Goal: Check status: Check status

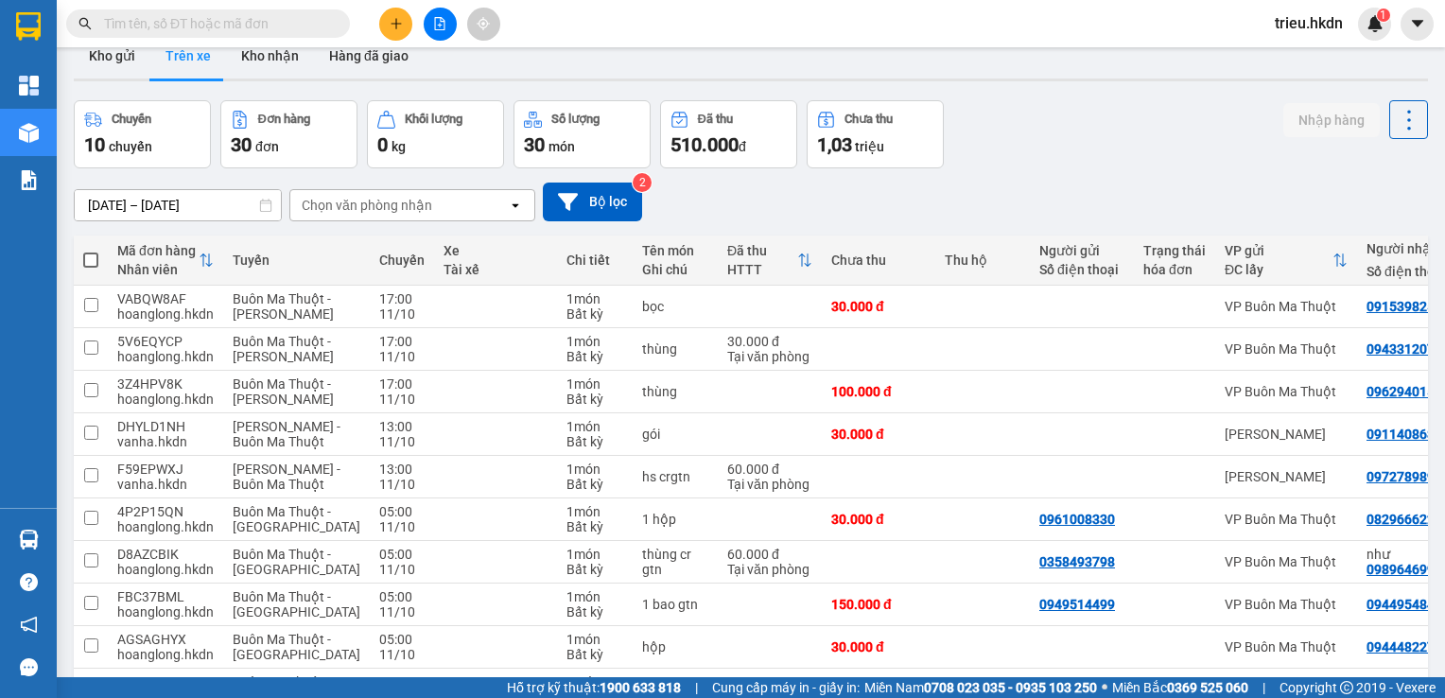
scroll to position [2, 0]
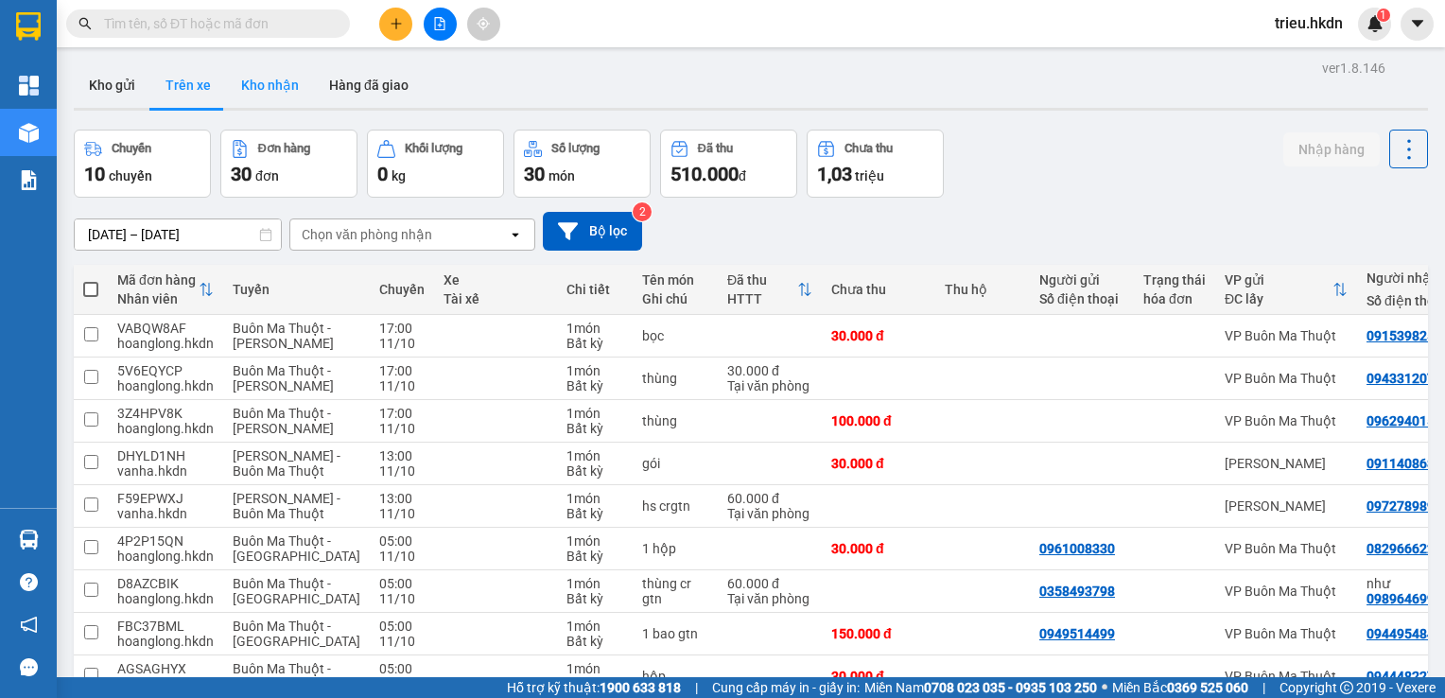
click at [235, 97] on button "Kho nhận" at bounding box center [270, 84] width 88 height 45
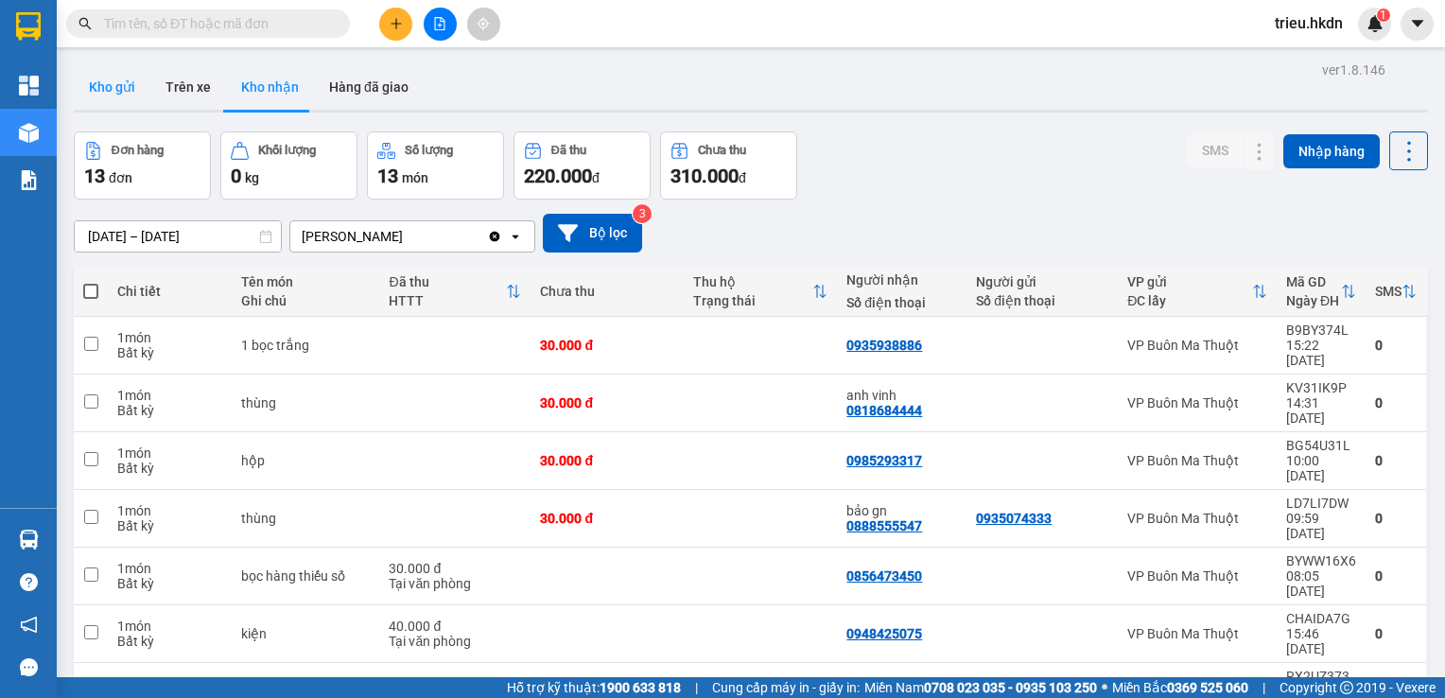
click at [113, 80] on button "Kho gửi" at bounding box center [112, 86] width 77 height 45
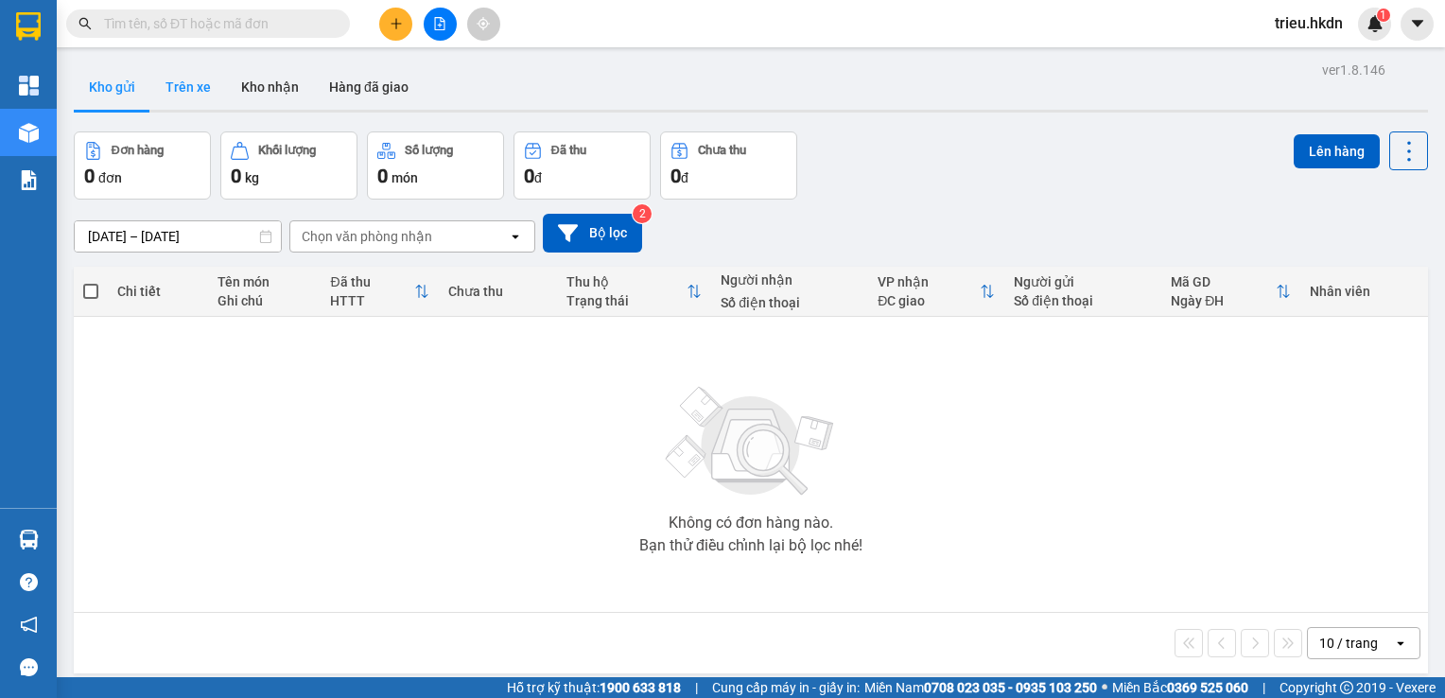
click at [182, 83] on button "Trên xe" at bounding box center [188, 86] width 76 height 45
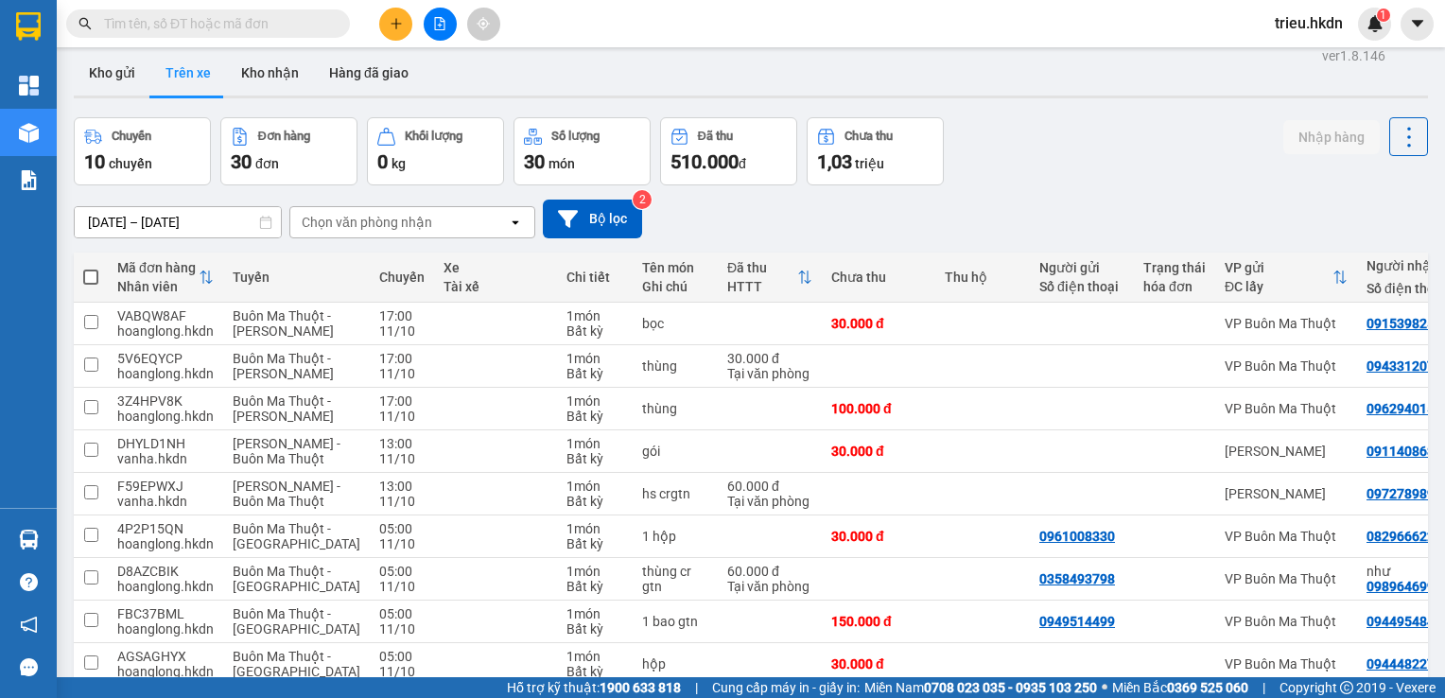
scroll to position [15, 0]
click at [311, 14] on input "text" at bounding box center [215, 23] width 223 height 21
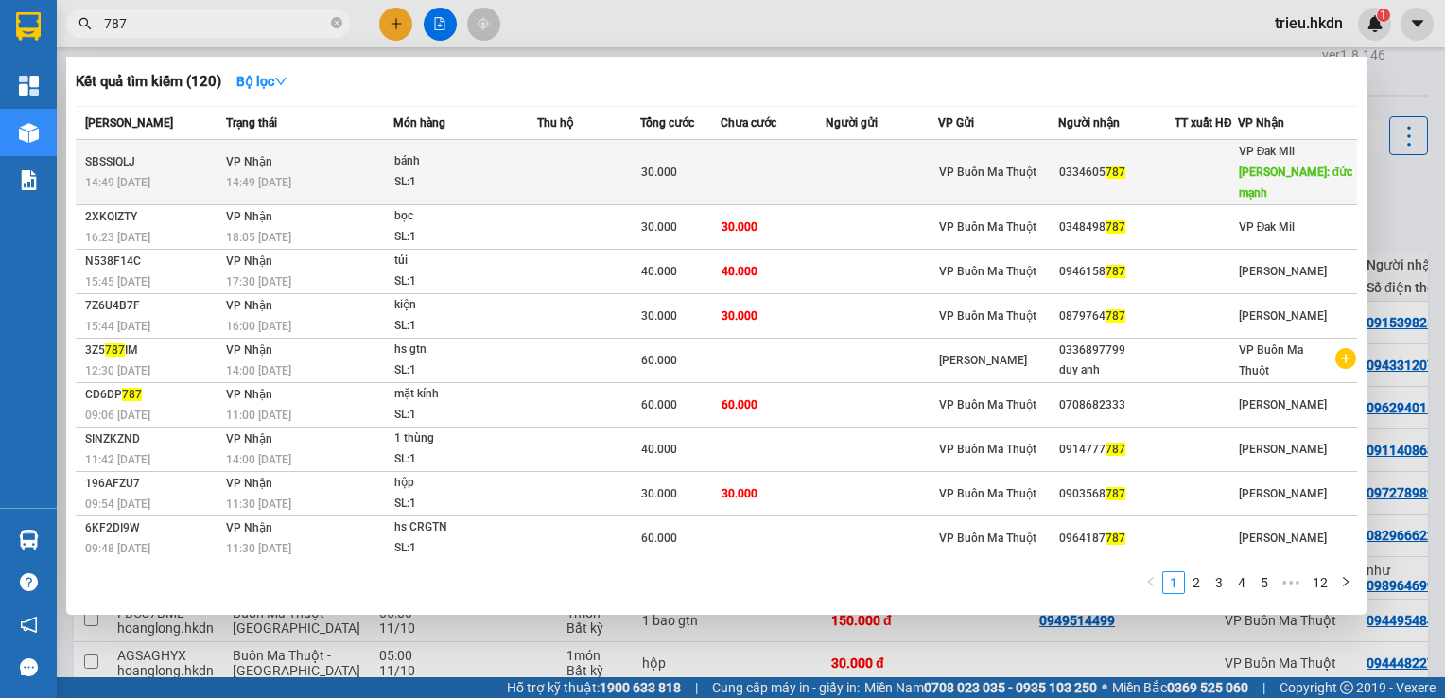
type input "787"
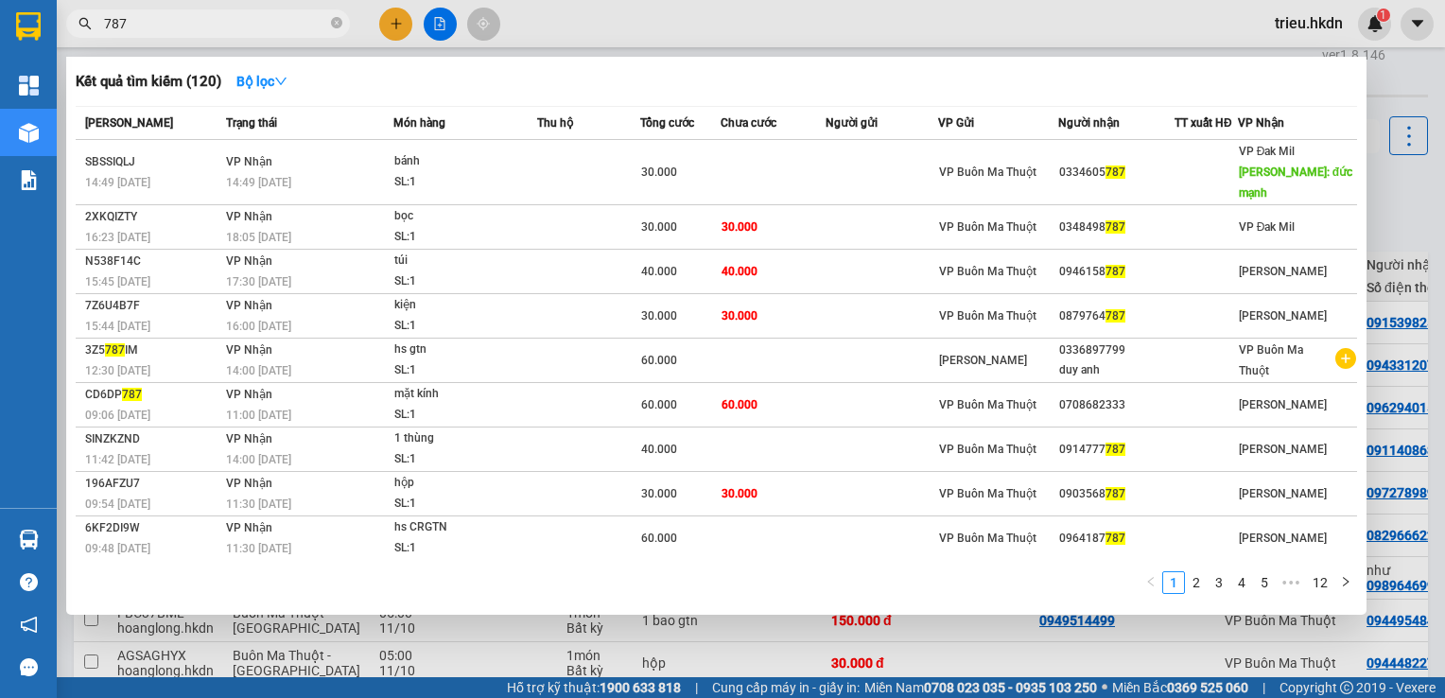
click at [746, 169] on td at bounding box center [773, 172] width 105 height 65
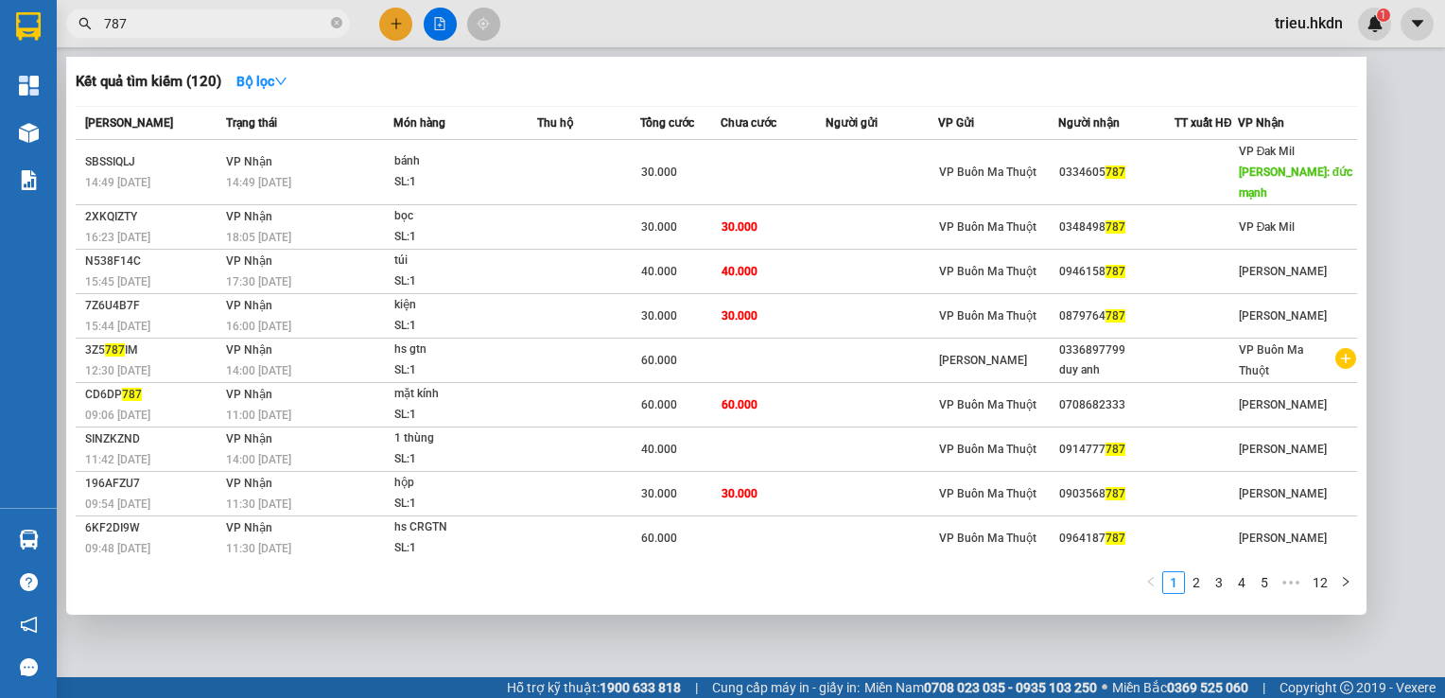
click at [287, 25] on input "787" at bounding box center [215, 23] width 223 height 21
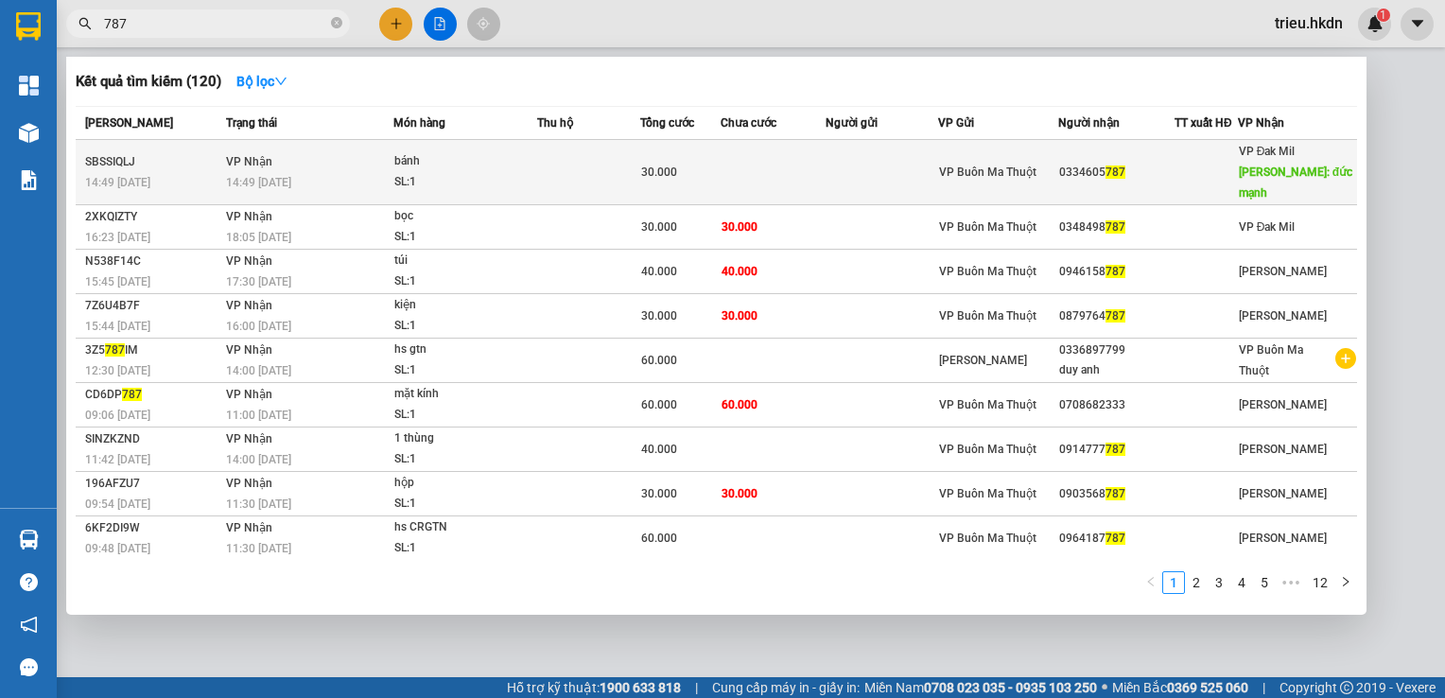
click at [478, 172] on div "SL: 1" at bounding box center [465, 182] width 142 height 21
